Goal: Task Accomplishment & Management: Manage account settings

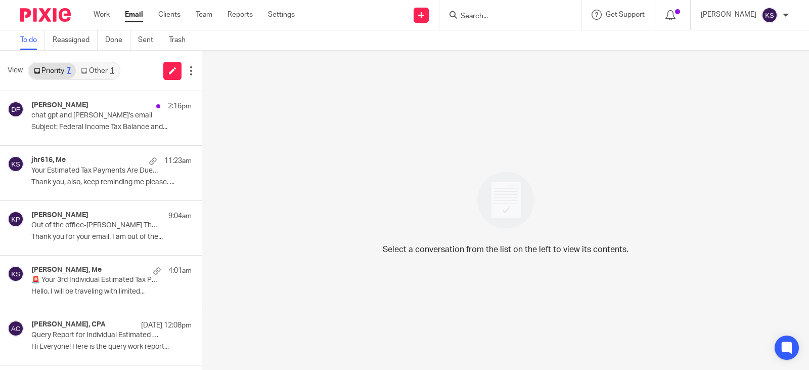
click at [483, 17] on input "Search" at bounding box center [505, 16] width 91 height 9
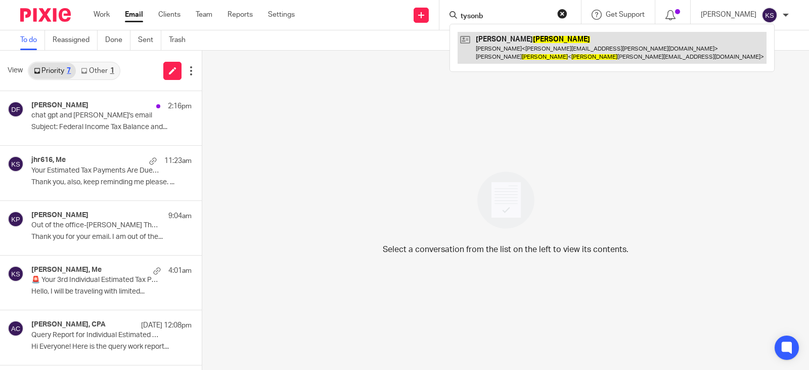
type input "tysonb"
click at [535, 45] on link at bounding box center [612, 47] width 309 height 31
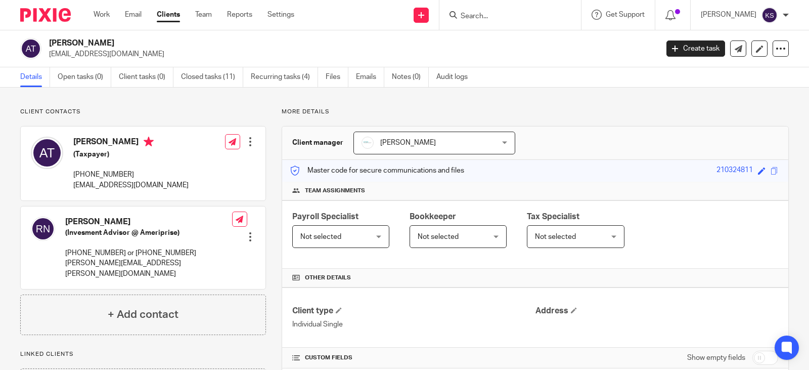
click at [96, 139] on h4 "[PERSON_NAME]" at bounding box center [130, 143] width 115 height 13
click at [79, 75] on link "Open tasks (0)" at bounding box center [85, 77] width 54 height 20
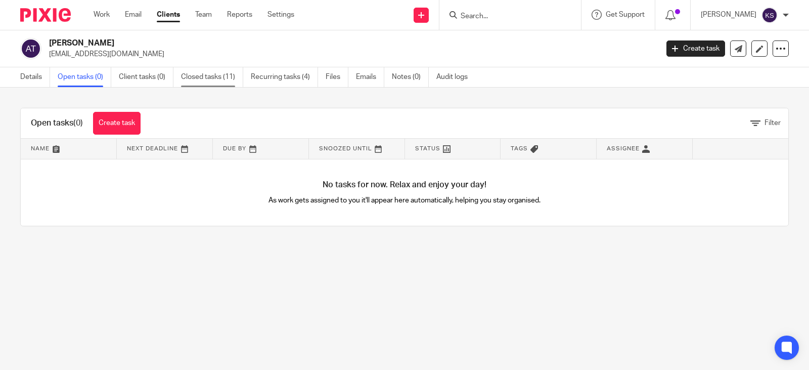
click at [215, 73] on link "Closed tasks (11)" at bounding box center [212, 77] width 62 height 20
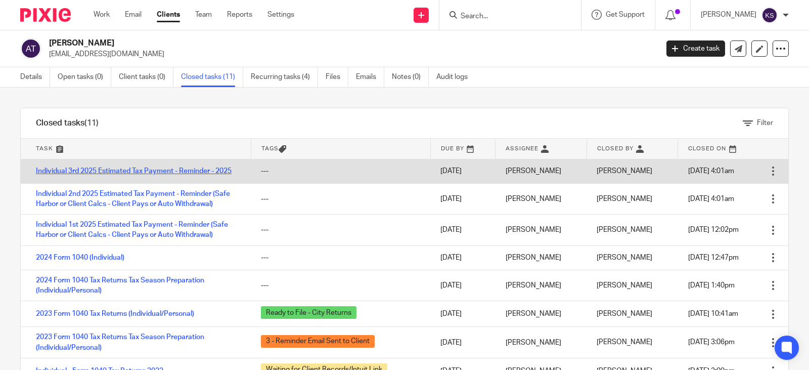
click at [148, 170] on link "Individual 3rd 2025 Estimated Tax Payment - Reminder - 2025" at bounding box center [134, 170] width 196 height 7
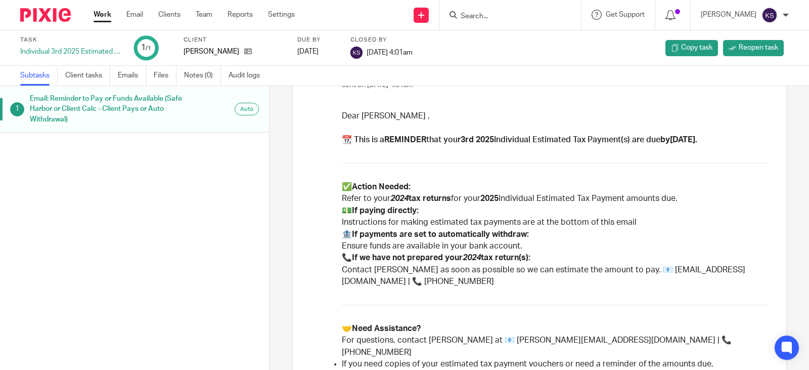
scroll to position [101, 0]
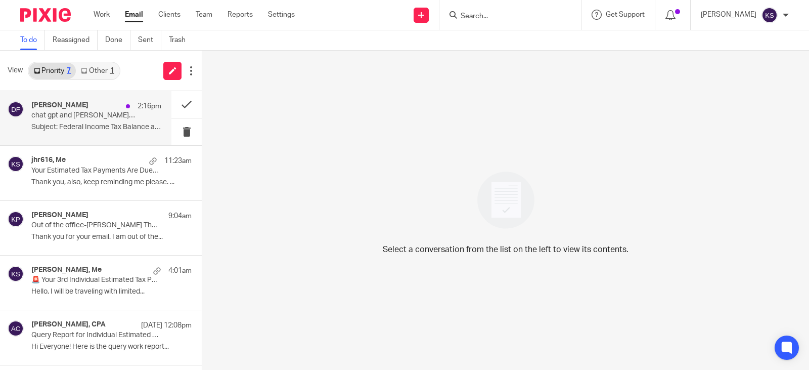
click at [97, 111] on div "Donna Ferguson 2:16pm" at bounding box center [96, 106] width 130 height 10
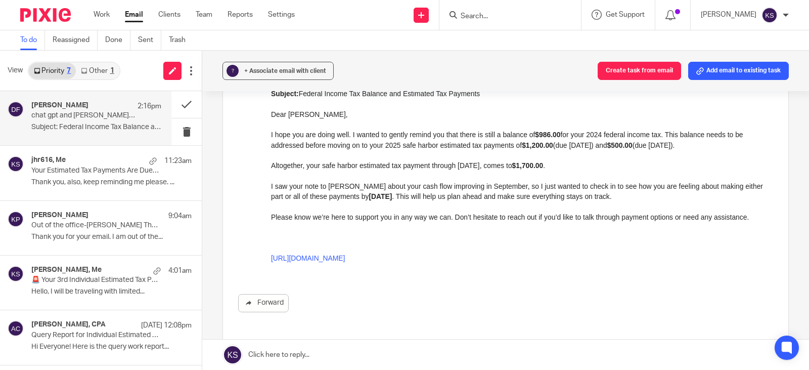
scroll to position [91, 0]
